Goal: Task Accomplishment & Management: Complete application form

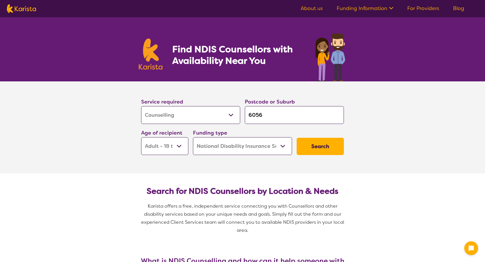
select select "Counselling"
select select "AD"
select select "NDIS"
select select "Counselling"
select select "AD"
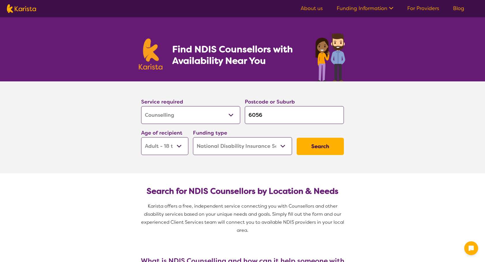
select select "NDIS"
click at [183, 113] on select "Allied Health Assistant Assessment ([MEDICAL_DATA] or [MEDICAL_DATA]) Behaviour…" at bounding box center [190, 115] width 99 height 18
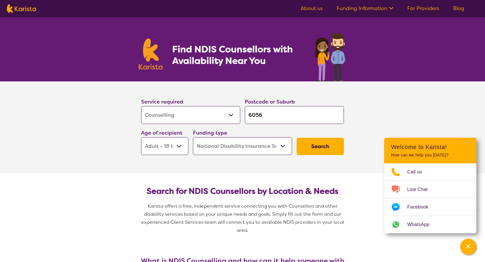
select select "[MEDICAL_DATA]"
click at [141, 106] on select "Allied Health Assistant Assessment ([MEDICAL_DATA] or [MEDICAL_DATA]) Behaviour…" at bounding box center [190, 115] width 99 height 18
select select "[MEDICAL_DATA]"
click at [267, 113] on input "6056" at bounding box center [294, 115] width 99 height 18
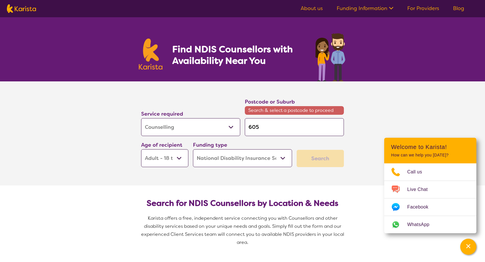
type input "605"
type input "60"
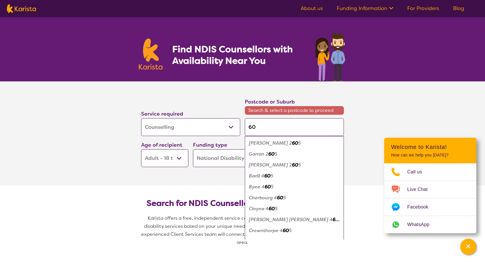
type input "606"
type input "6069"
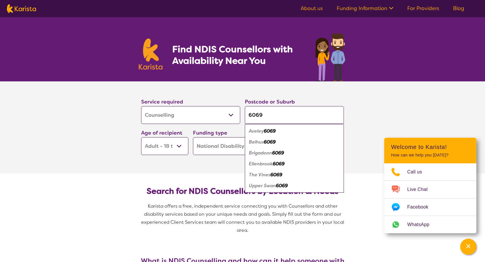
type input "6069"
click at [275, 165] on em "6069" at bounding box center [279, 164] width 12 height 6
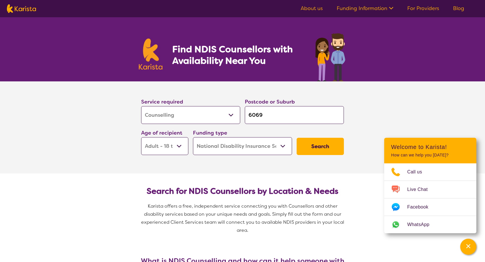
click at [179, 145] on select "Early Childhood - 0 to 9 Child - 10 to 11 Adolescent - 12 to 17 Adult - 18 to 6…" at bounding box center [164, 146] width 47 height 18
select select "AS"
click at [141, 137] on select "Early Childhood - 0 to 9 Child - 10 to 11 Adolescent - 12 to 17 Adult - 18 to 6…" at bounding box center [164, 146] width 47 height 18
select select "AS"
click at [320, 146] on button "Search" at bounding box center [320, 146] width 47 height 17
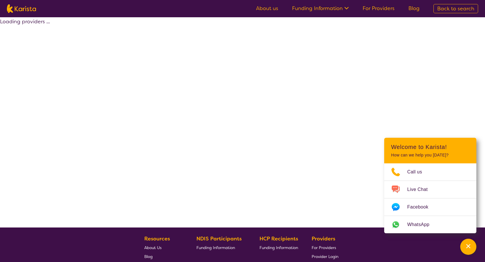
select select "by_score"
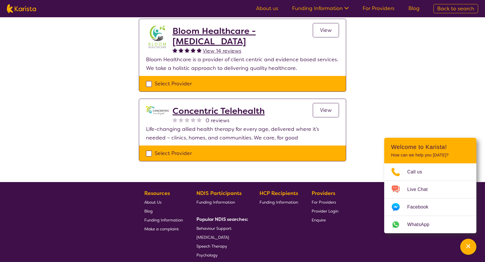
scroll to position [86, 0]
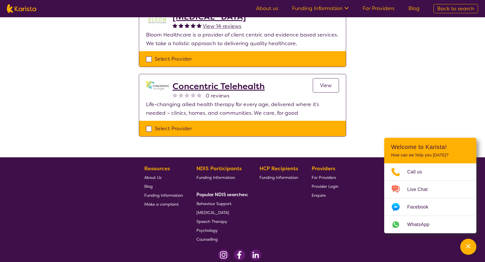
click at [333, 84] on link "View" at bounding box center [326, 85] width 26 height 14
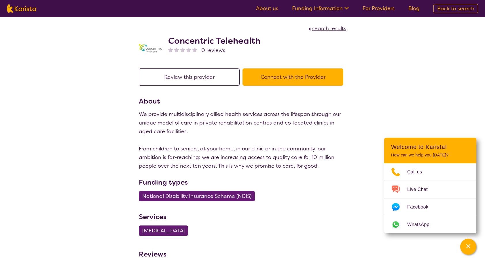
click at [301, 75] on button "Connect with the Provider" at bounding box center [293, 77] width 101 height 17
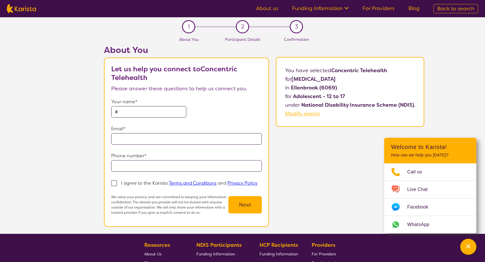
click at [124, 109] on input "text" at bounding box center [148, 112] width 75 height 12
type input "**********"
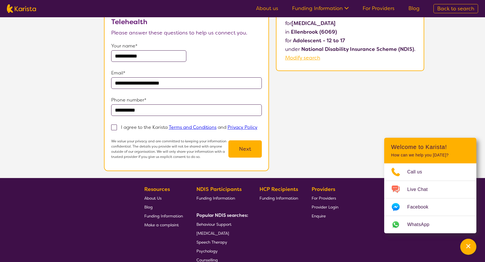
scroll to position [58, 0]
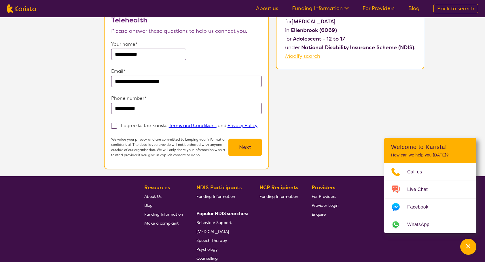
click at [116, 124] on span at bounding box center [114, 126] width 6 height 6
click at [257, 124] on input "I agree to the Karista Terms and Conditions and Privacy Policy" at bounding box center [259, 126] width 4 height 4
checkbox input "true"
click at [245, 146] on button "Next" at bounding box center [244, 147] width 33 height 17
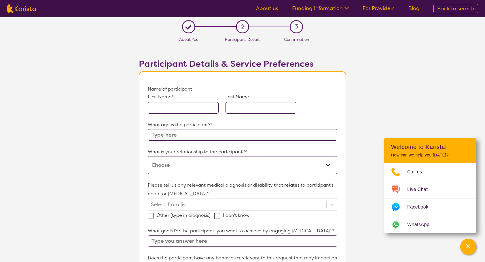
click at [164, 106] on input "text" at bounding box center [183, 108] width 71 height 12
type input "Chelsea"
click at [232, 109] on input "text" at bounding box center [261, 108] width 71 height 12
type input "Quartermaine"
click at [158, 135] on input "text" at bounding box center [243, 135] width 190 height 12
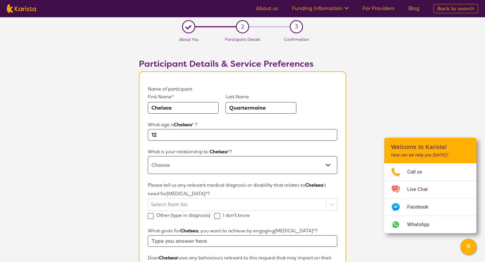
type input "12"
click at [170, 161] on select "This request is for myself I am their parent I am their child I am their spouse…" at bounding box center [243, 165] width 190 height 18
select select "I am their Support Coordinator"
click at [148, 156] on select "This request is for myself I am their parent I am their child I am their spouse…" at bounding box center [243, 165] width 190 height 18
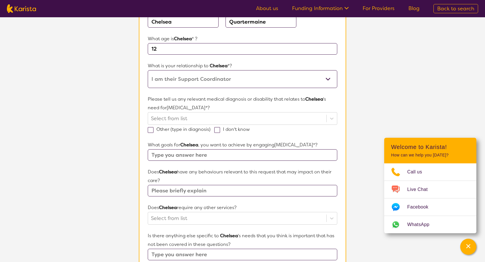
scroll to position [86, 0]
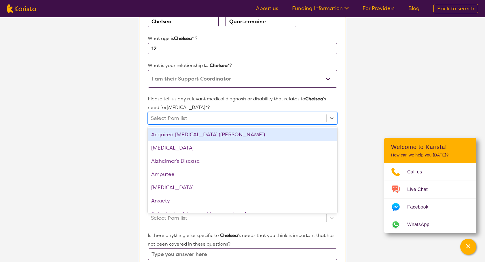
click at [155, 117] on div at bounding box center [237, 118] width 173 height 10
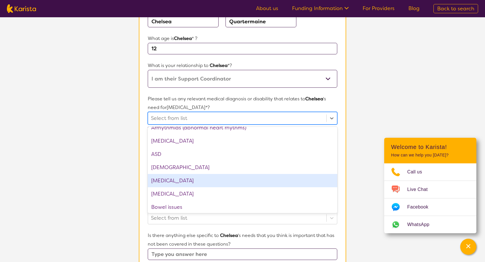
click at [162, 180] on div "[MEDICAL_DATA]" at bounding box center [243, 180] width 190 height 13
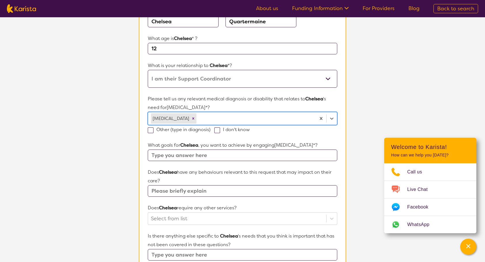
click at [260, 116] on div at bounding box center [255, 119] width 115 height 10
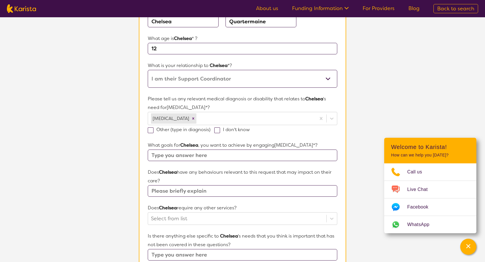
click at [157, 153] on input "text" at bounding box center [243, 156] width 190 height 12
type input "To improve Chelsea"
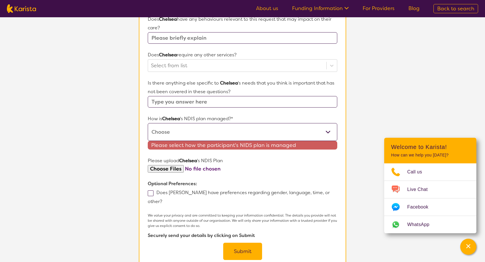
select select "Self Managed"
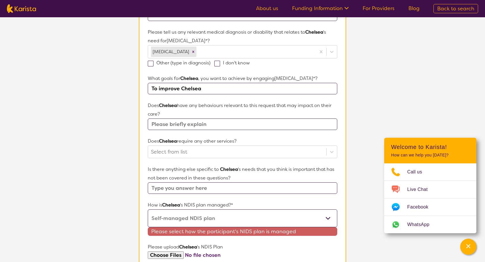
scroll to position [124, 0]
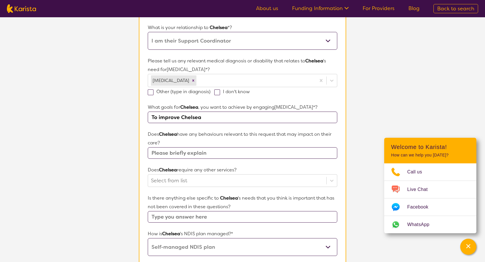
click at [213, 115] on input "To improve Chelsea" at bounding box center [243, 118] width 190 height 12
type input "To improve Chelsea communication skills"
click at [176, 153] on input "text" at bounding box center [243, 153] width 190 height 12
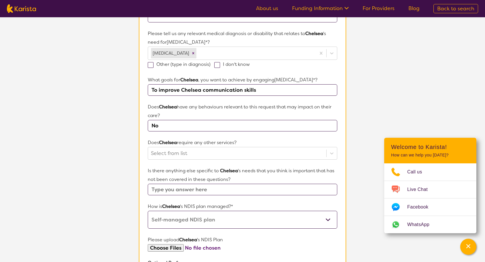
scroll to position [153, 0]
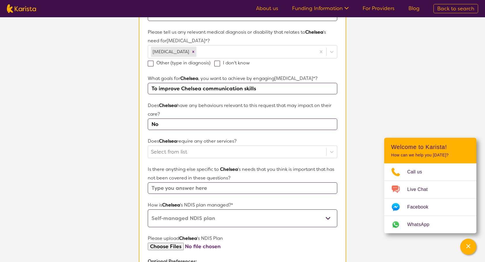
type input "No"
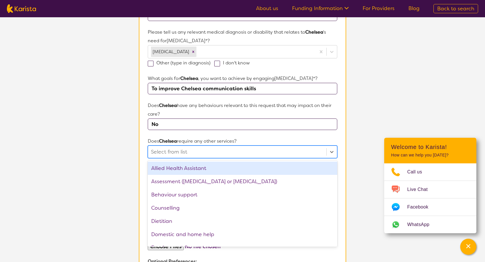
click at [176, 153] on div at bounding box center [237, 152] width 173 height 10
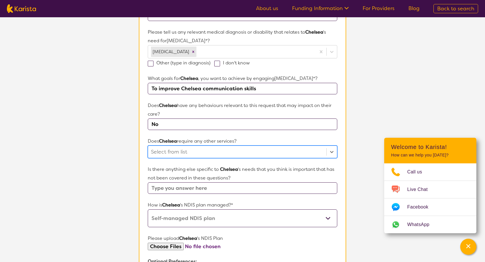
click at [178, 147] on div at bounding box center [237, 152] width 173 height 10
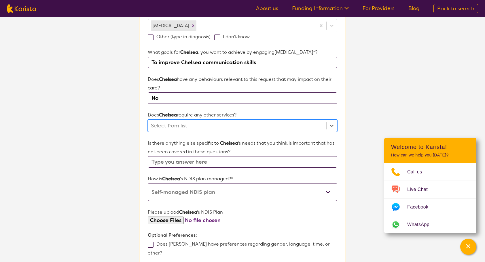
scroll to position [182, 0]
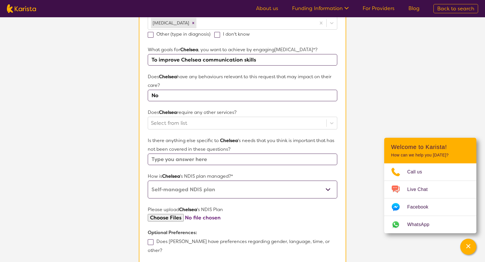
click at [174, 159] on input "text" at bounding box center [243, 160] width 190 height 12
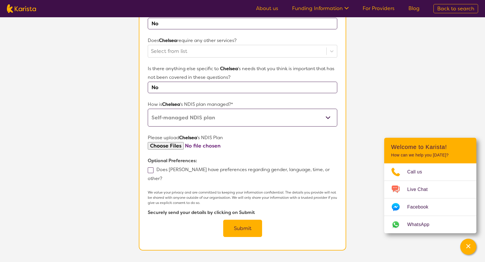
scroll to position [268, 0]
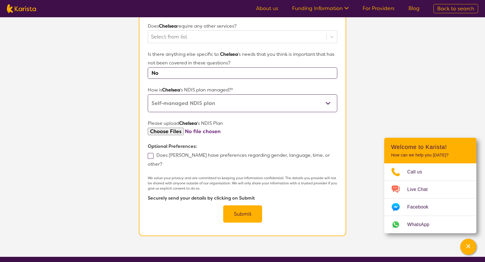
type input "No"
click at [191, 98] on select "Self-managed NDIS plan Managed by a registered plan management provider (not th…" at bounding box center [243, 103] width 190 height 18
select select "Plan Managed"
click at [148, 94] on select "Self-managed NDIS plan Managed by a registered plan management provider (not th…" at bounding box center [243, 103] width 190 height 18
click at [153, 153] on span at bounding box center [151, 156] width 6 height 6
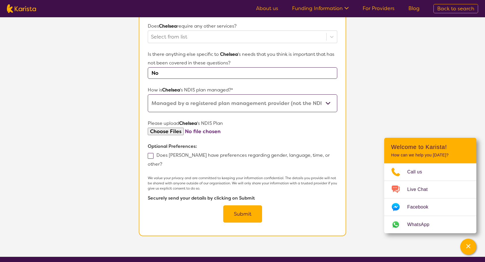
click at [162, 162] on input "Does [PERSON_NAME] have preferences regarding gender, language, time, or other?" at bounding box center [164, 164] width 4 height 4
checkbox input "true"
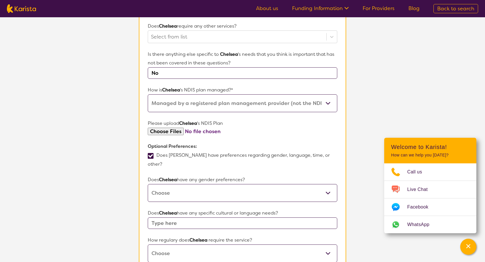
click at [192, 184] on select "[DEMOGRAPHIC_DATA] [DEMOGRAPHIC_DATA] Other No Preference" at bounding box center [243, 193] width 190 height 18
select select "[DEMOGRAPHIC_DATA]"
click at [148, 184] on select "[DEMOGRAPHIC_DATA] [DEMOGRAPHIC_DATA] Other No Preference" at bounding box center [243, 193] width 190 height 18
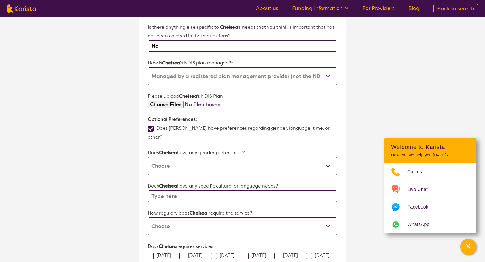
scroll to position [297, 0]
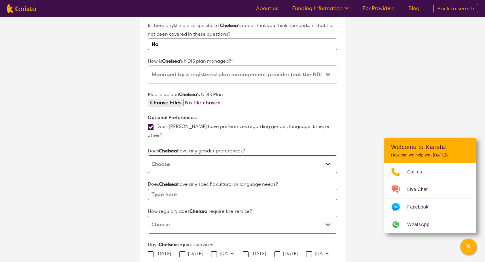
click at [209, 189] on input "text" at bounding box center [243, 195] width 190 height 12
type input "No"
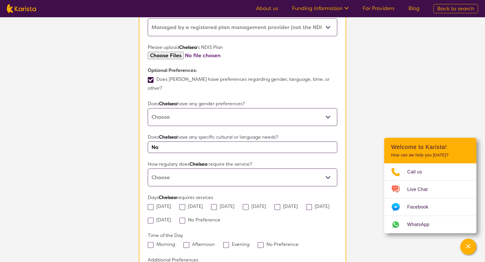
scroll to position [355, 0]
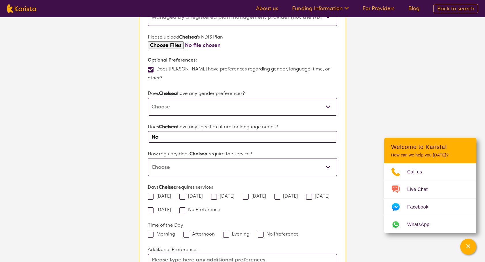
click at [188, 158] on select "Daily Twice a week Weekly Every fortnight Monthly Other" at bounding box center [243, 167] width 190 height 18
select select "Every fortnight"
click at [148, 158] on select "Daily Twice a week Weekly Every fortnight Monthly Other" at bounding box center [243, 167] width 190 height 18
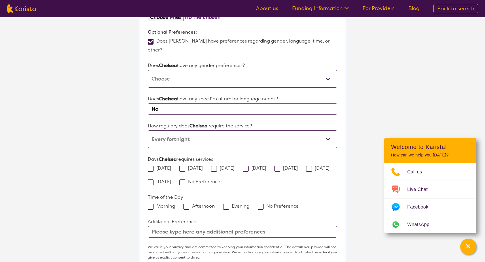
scroll to position [384, 0]
click at [184, 165] on span at bounding box center [182, 168] width 6 height 6
click at [203, 165] on input "[DATE]" at bounding box center [205, 167] width 4 height 4
checkbox input "true"
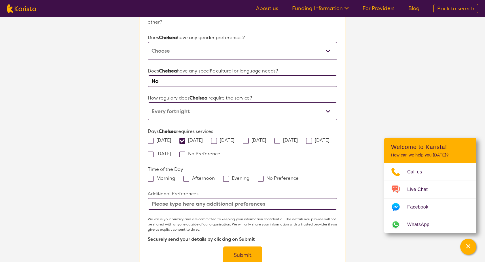
scroll to position [412, 0]
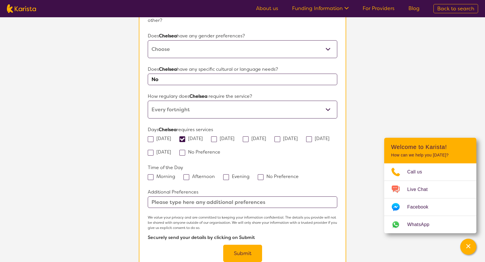
click at [184, 175] on span at bounding box center [186, 178] width 6 height 6
click at [215, 175] on input "Afternoon" at bounding box center [217, 177] width 4 height 4
checkbox input "true"
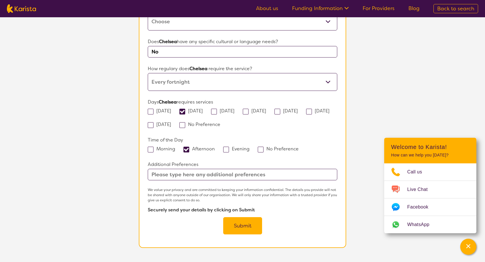
scroll to position [441, 0]
click at [181, 168] on input "text" at bounding box center [243, 174] width 190 height 12
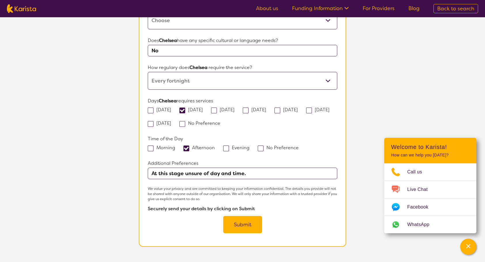
type input "At this stage unsure of day and time."
click at [244, 216] on button "Submit" at bounding box center [242, 224] width 39 height 17
